Goal: Information Seeking & Learning: Check status

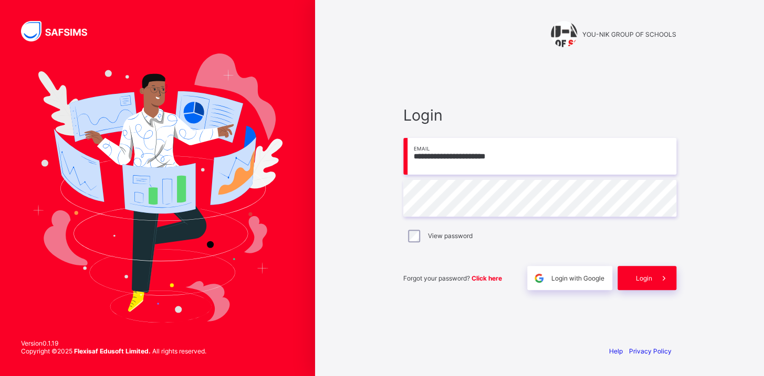
type input "**********"
click at [649, 284] on div "Login" at bounding box center [646, 278] width 59 height 24
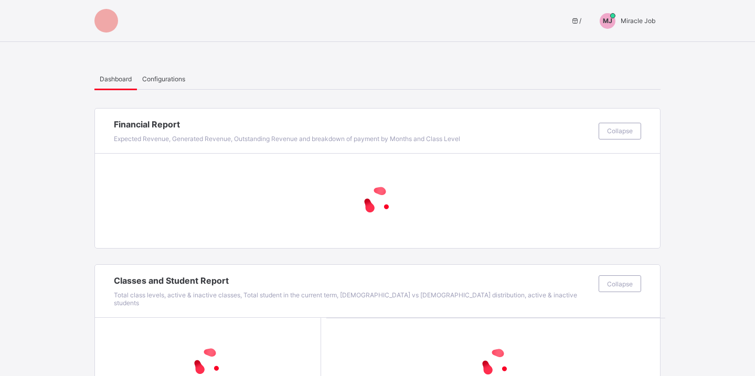
click at [644, 19] on span "Miracle Job" at bounding box center [638, 21] width 35 height 8
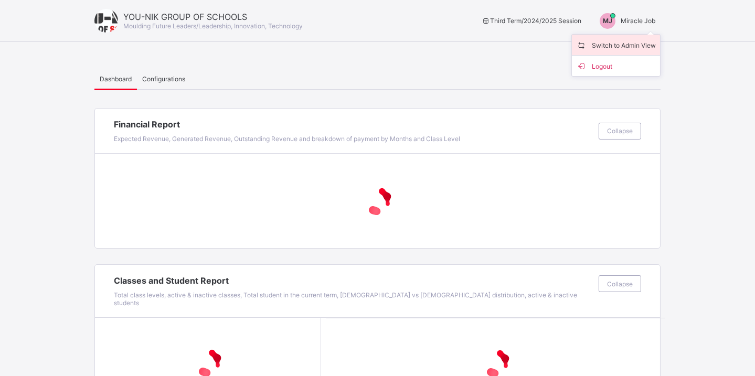
click at [615, 47] on span "Switch to Admin View" at bounding box center [616, 45] width 80 height 12
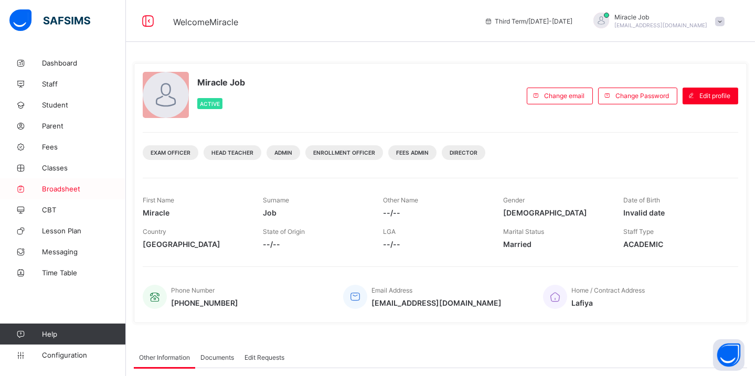
click at [65, 190] on span "Broadsheet" at bounding box center [84, 189] width 84 height 8
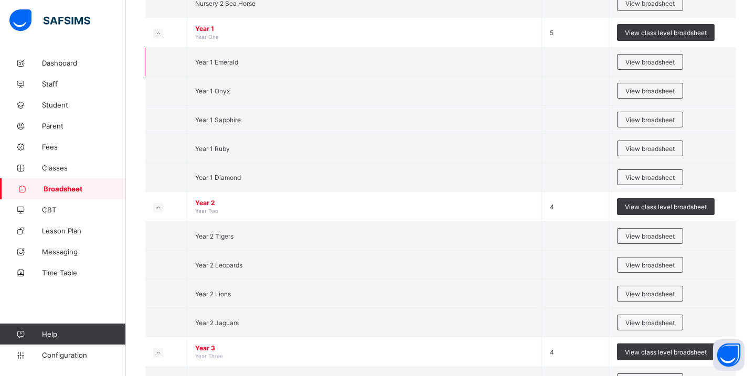
scroll to position [716, 0]
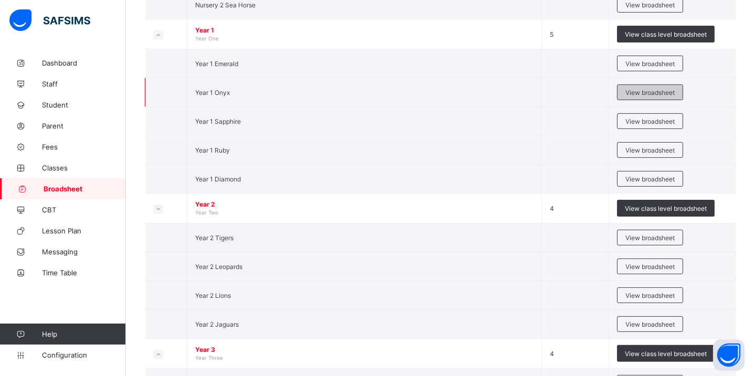
click at [652, 95] on div "View broadsheet" at bounding box center [650, 93] width 66 height 16
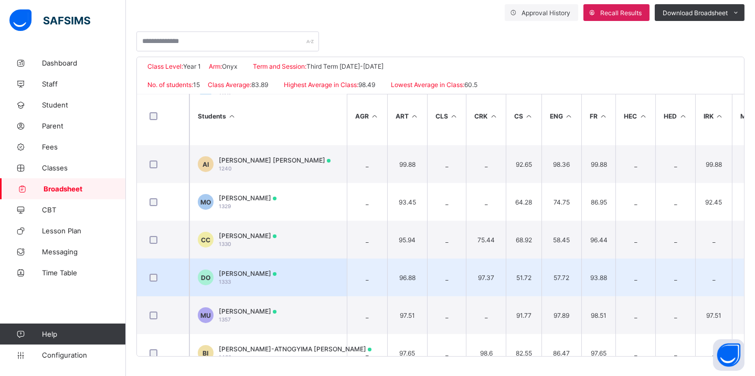
scroll to position [352, 0]
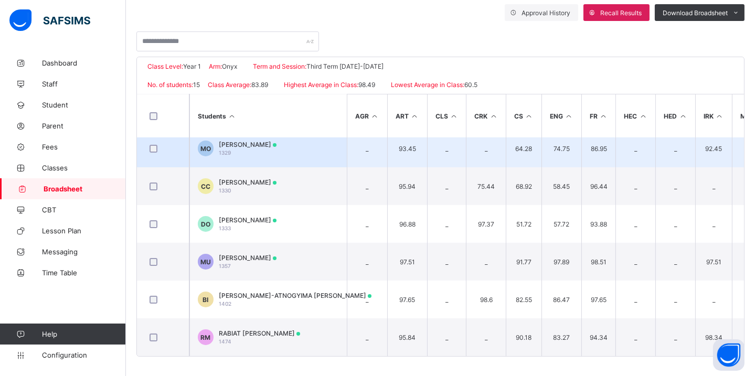
click at [277, 141] on span "[PERSON_NAME]" at bounding box center [248, 145] width 58 height 8
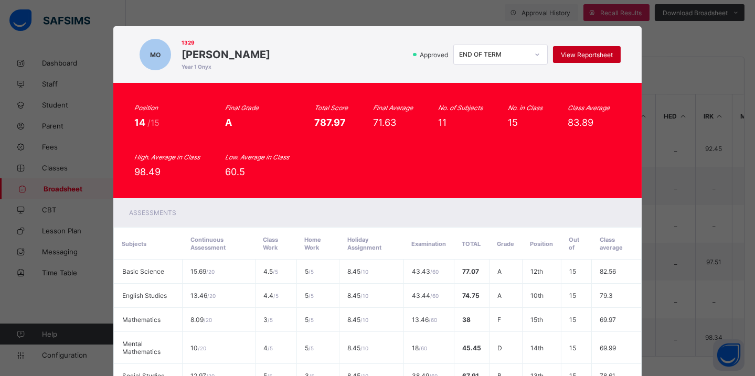
click at [565, 53] on span "View Reportsheet" at bounding box center [587, 55] width 52 height 8
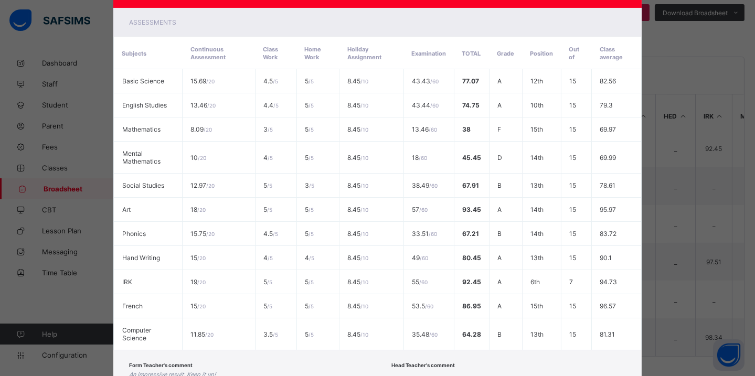
scroll to position [263, 0]
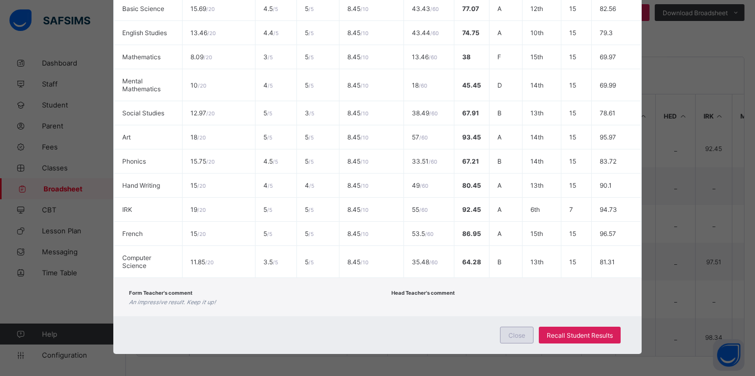
click at [520, 332] on span "Close" at bounding box center [517, 336] width 17 height 8
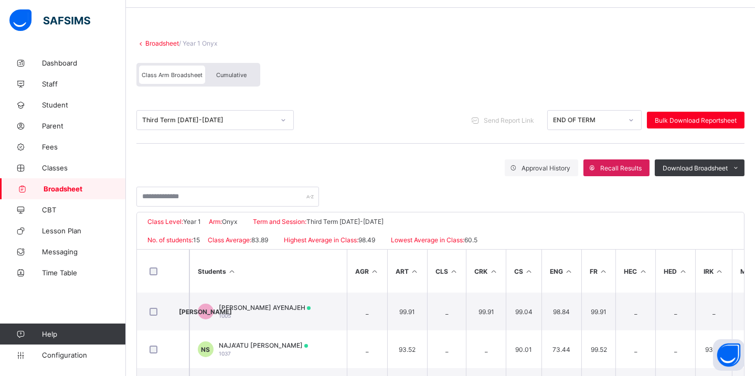
scroll to position [11, 0]
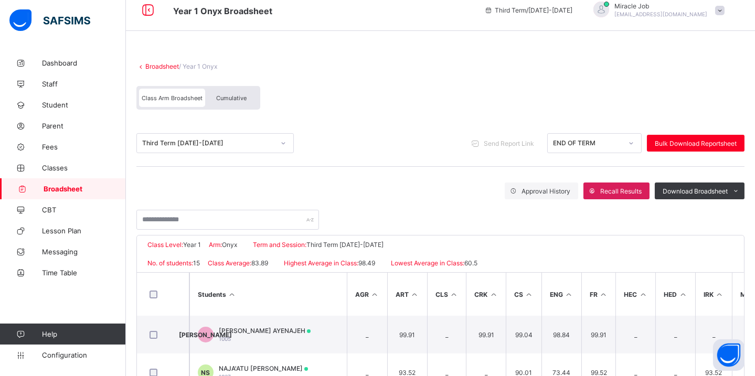
click at [279, 143] on div at bounding box center [284, 143] width 18 height 17
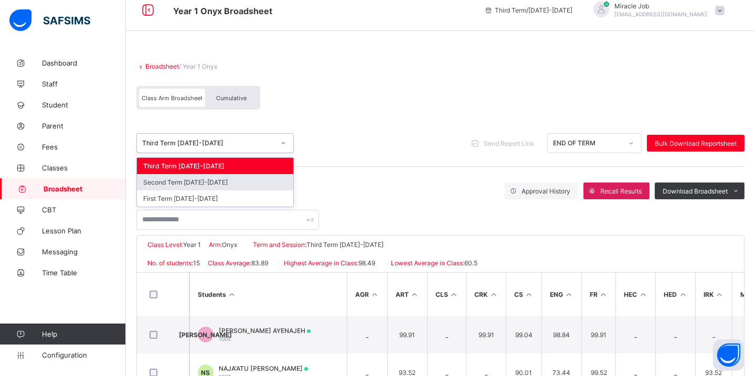
click at [230, 180] on div "Second Term [DATE]-[DATE]" at bounding box center [215, 182] width 156 height 16
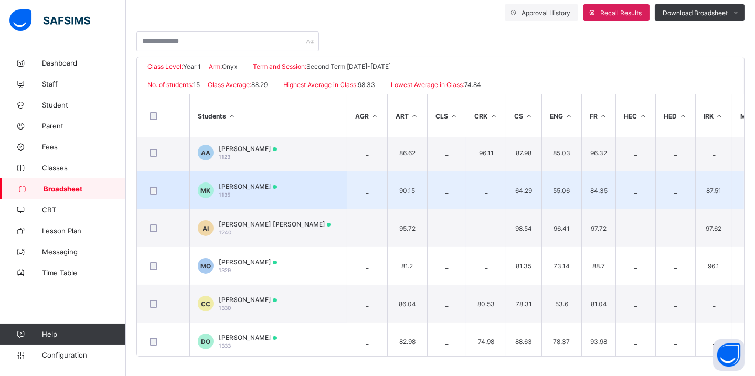
scroll to position [286, 0]
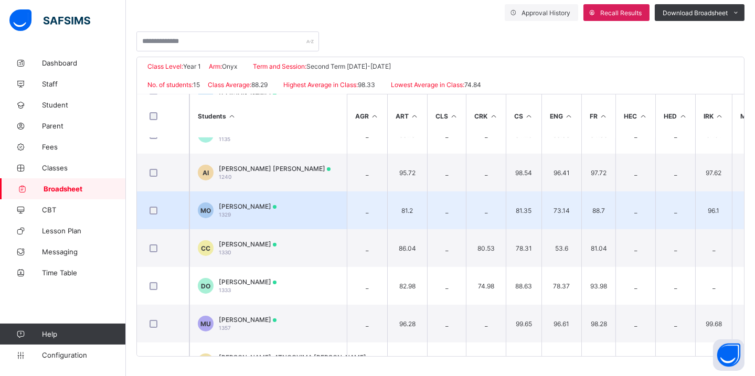
click at [277, 209] on div "[PERSON_NAME] 1329" at bounding box center [248, 211] width 58 height 16
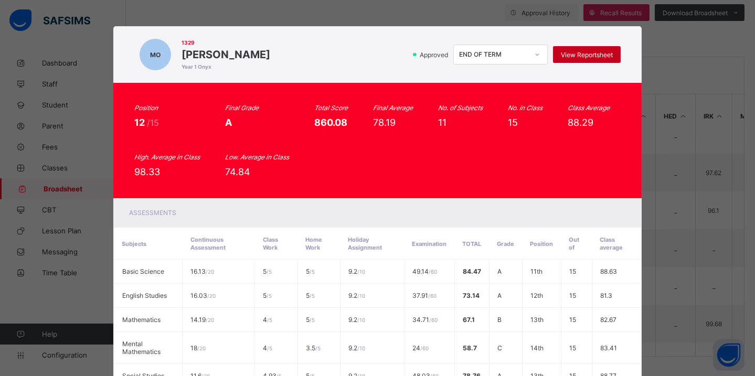
click at [580, 56] on span "View Reportsheet" at bounding box center [587, 55] width 52 height 8
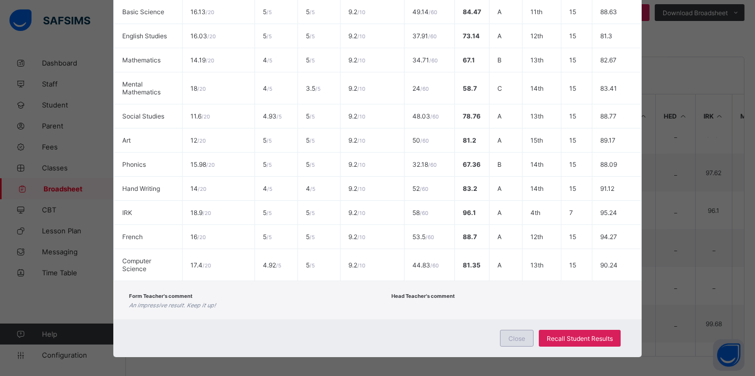
scroll to position [263, 0]
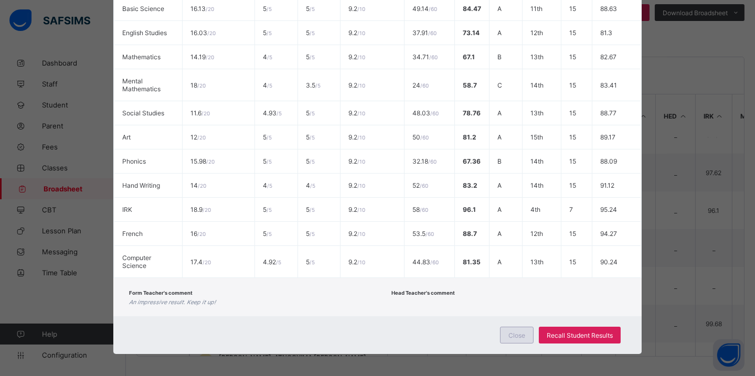
click at [523, 332] on span "Close" at bounding box center [517, 336] width 17 height 8
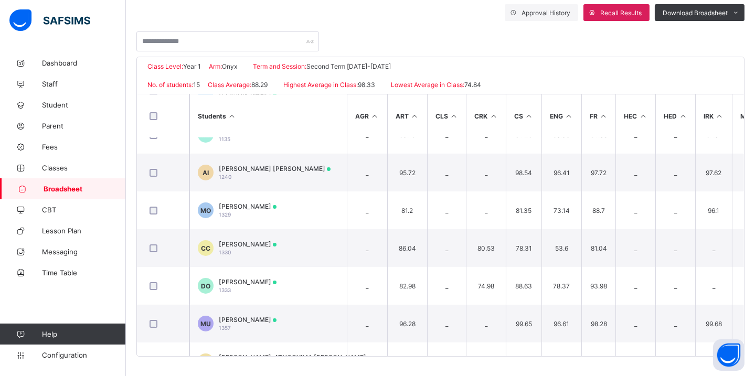
drag, startPoint x: 249, startPoint y: 131, endPoint x: 245, endPoint y: 119, distance: 13.3
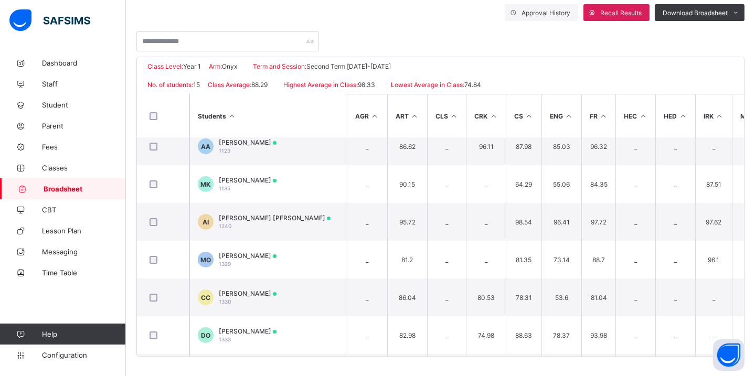
drag, startPoint x: 245, startPoint y: 119, endPoint x: 229, endPoint y: 97, distance: 26.4
drag, startPoint x: 224, startPoint y: 91, endPoint x: 220, endPoint y: 86, distance: 6.4
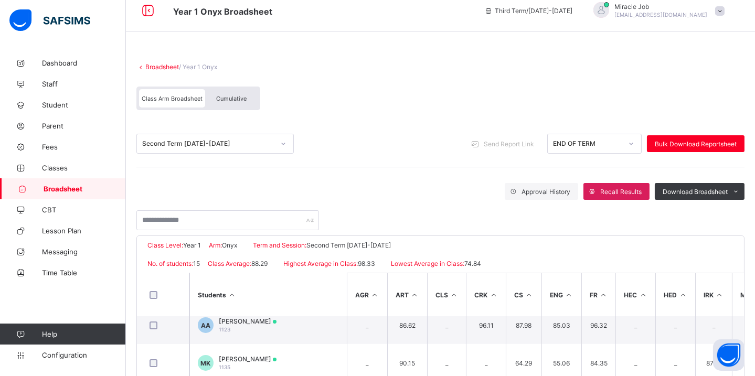
scroll to position [0, 0]
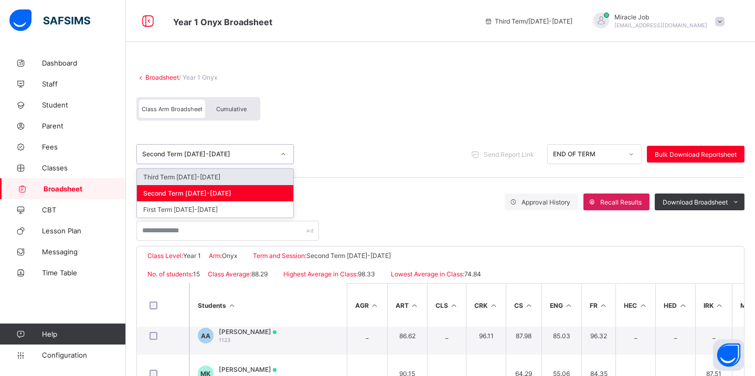
click at [209, 156] on div "Second Term [DATE]-[DATE]" at bounding box center [208, 155] width 132 height 8
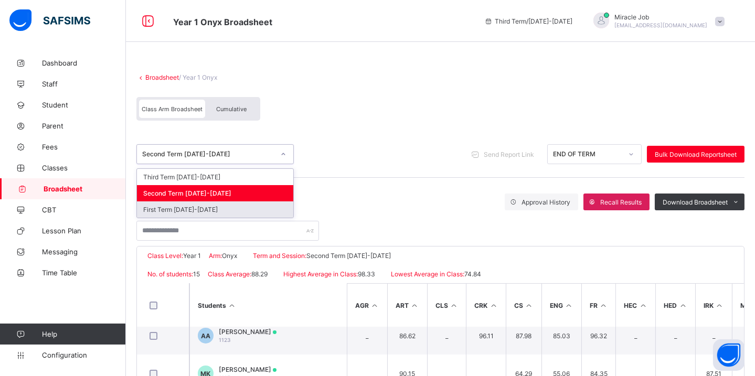
click at [195, 207] on div "First Term [DATE]-[DATE]" at bounding box center [215, 210] width 156 height 16
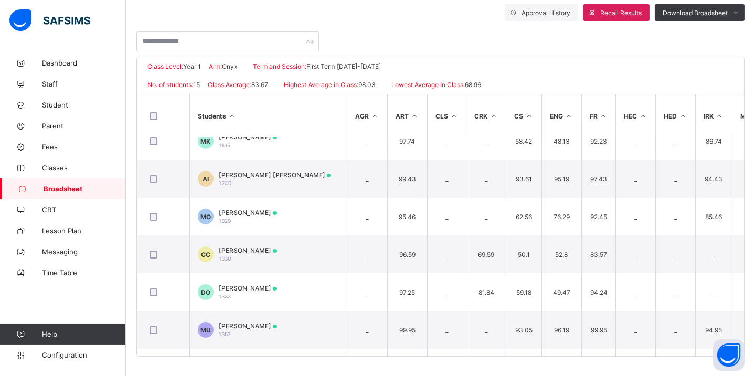
scroll to position [286, 0]
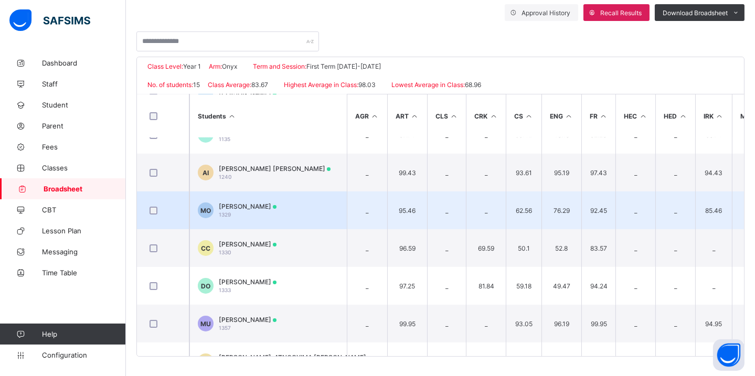
click at [275, 214] on div "[PERSON_NAME] 1329" at bounding box center [248, 211] width 58 height 16
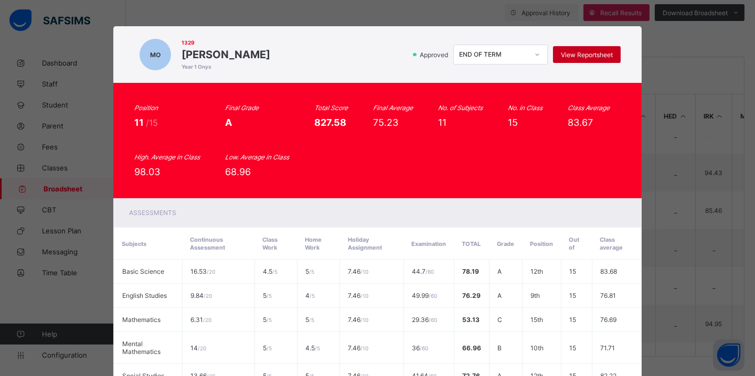
click at [584, 57] on span "View Reportsheet" at bounding box center [587, 55] width 52 height 8
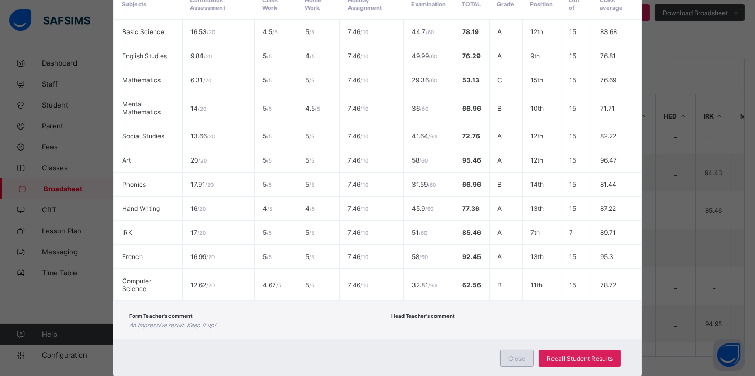
scroll to position [263, 0]
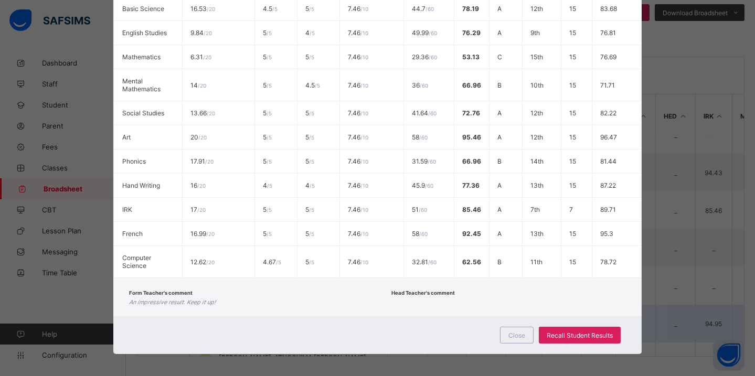
click at [507, 332] on div "Close" at bounding box center [517, 335] width 34 height 17
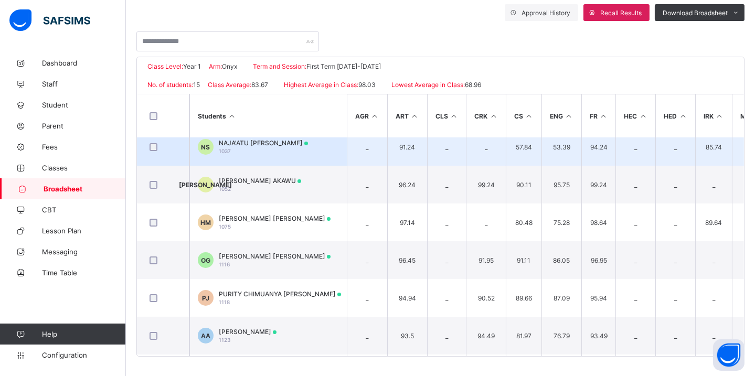
drag, startPoint x: 556, startPoint y: 190, endPoint x: 551, endPoint y: 182, distance: 9.5
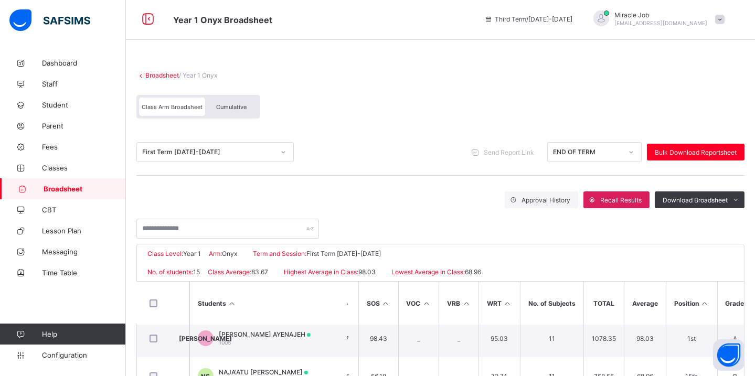
scroll to position [0, 0]
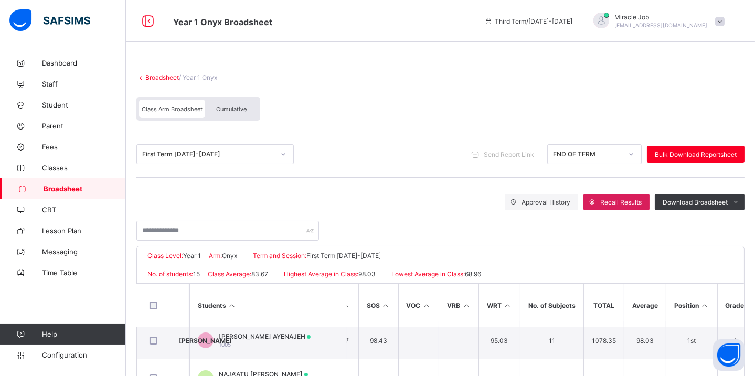
click at [492, 67] on span at bounding box center [440, 68] width 608 height 10
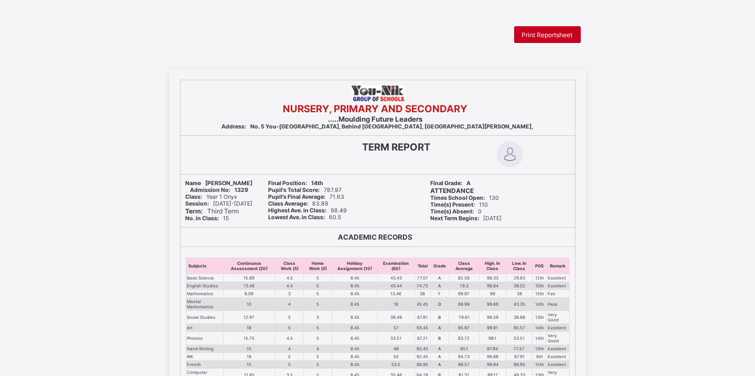
click at [524, 41] on div "Print Reportsheet" at bounding box center [547, 34] width 67 height 17
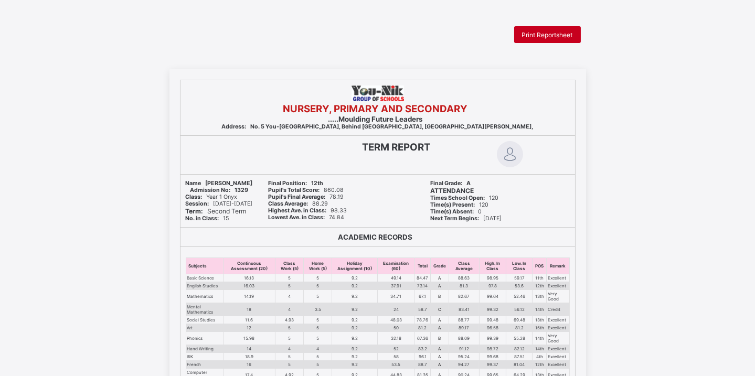
click at [542, 36] on span "Print Reportsheet" at bounding box center [547, 35] width 51 height 8
click at [545, 31] on span "Print Reportsheet" at bounding box center [547, 35] width 51 height 8
click at [618, 327] on div "NURSERY, PRIMARY AND SECONDARY .....Moulding Future Leaders Address: No. 5 You-…" at bounding box center [377, 360] width 755 height 583
